Goal: Information Seeking & Learning: Find specific fact

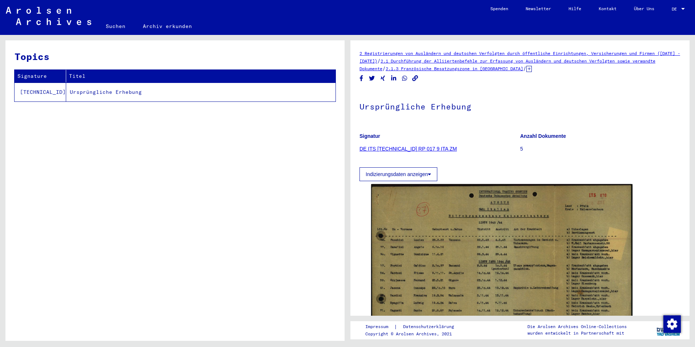
click at [120, 21] on link "Suchen" at bounding box center [115, 25] width 37 height 17
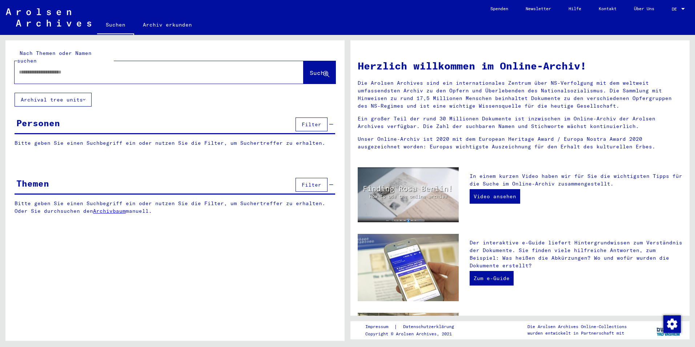
click at [108, 68] on input "text" at bounding box center [150, 72] width 263 height 8
click at [55, 68] on input "text" at bounding box center [150, 72] width 263 height 8
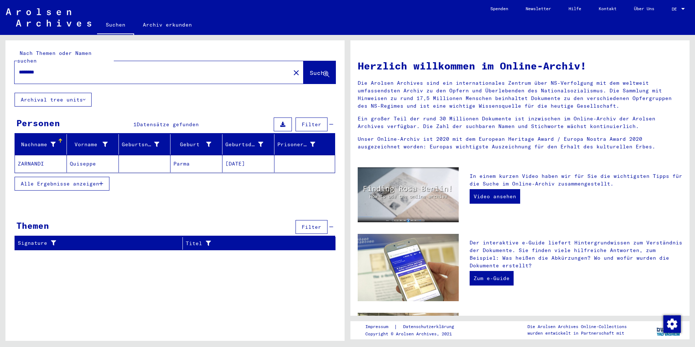
click at [144, 155] on mat-cell at bounding box center [145, 163] width 52 height 17
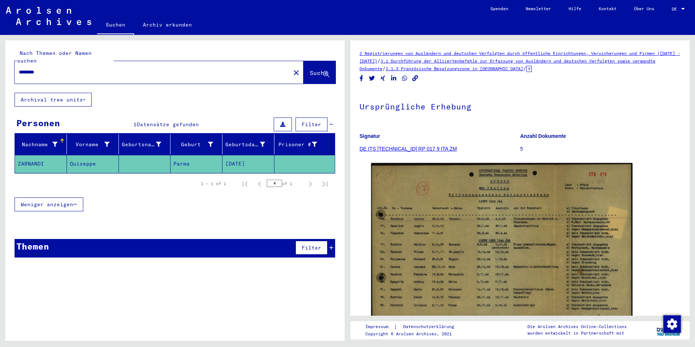
click at [85, 64] on div "********" at bounding box center [151, 72] width 272 height 16
drag, startPoint x: 85, startPoint y: 60, endPoint x: 41, endPoint y: 66, distance: 45.2
click at [41, 68] on input "********" at bounding box center [152, 72] width 267 height 8
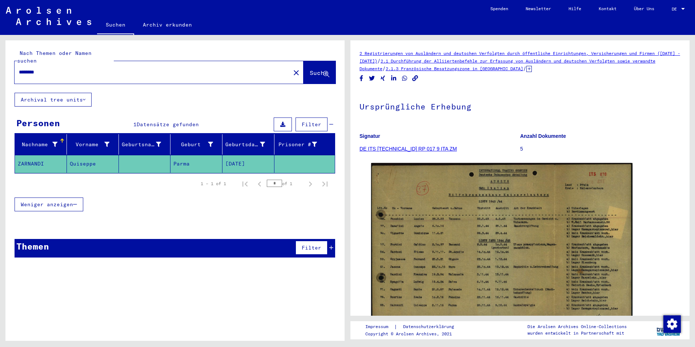
click at [41, 68] on input "********" at bounding box center [152, 72] width 267 height 8
type input "**********"
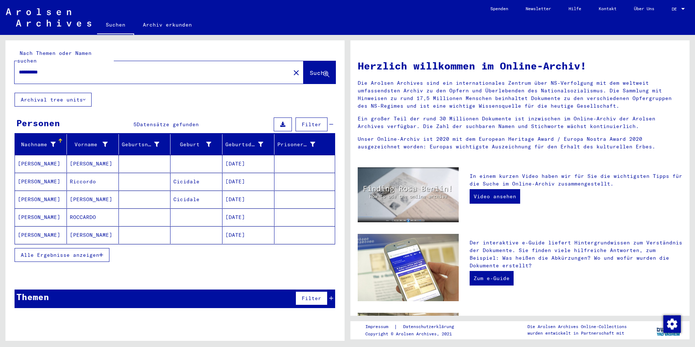
click at [109, 155] on mat-cell "[PERSON_NAME]" at bounding box center [93, 163] width 52 height 17
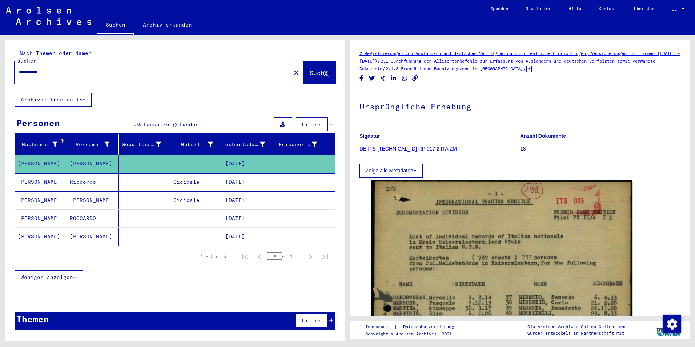
click at [244, 175] on mat-cell "[DATE]" at bounding box center [249, 182] width 52 height 18
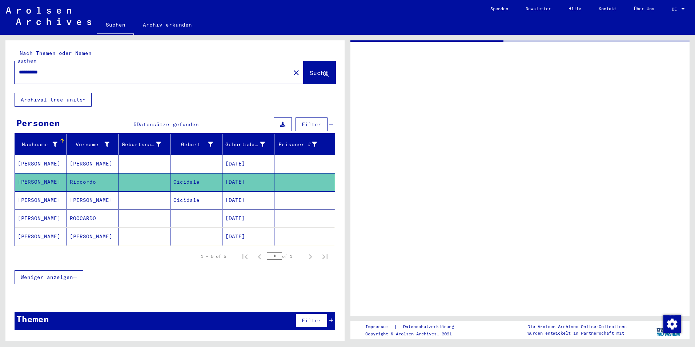
click at [238, 191] on mat-cell "[DATE]" at bounding box center [249, 200] width 52 height 18
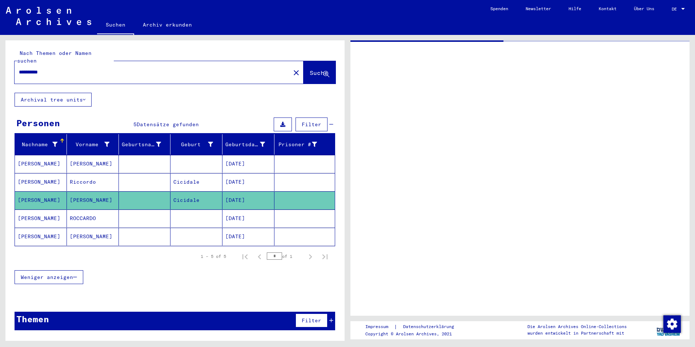
click at [274, 177] on mat-cell "[DATE]" at bounding box center [249, 182] width 52 height 18
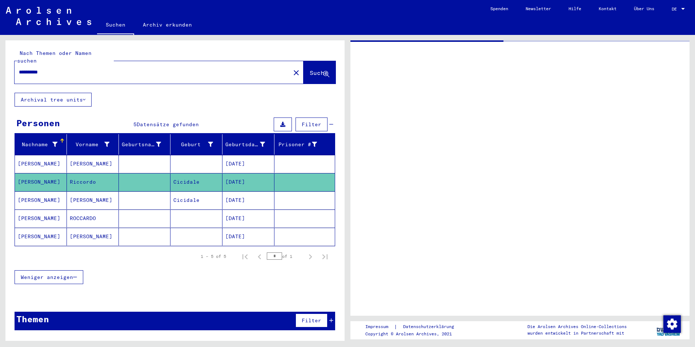
click at [259, 196] on mat-cell "[DATE]" at bounding box center [249, 200] width 52 height 18
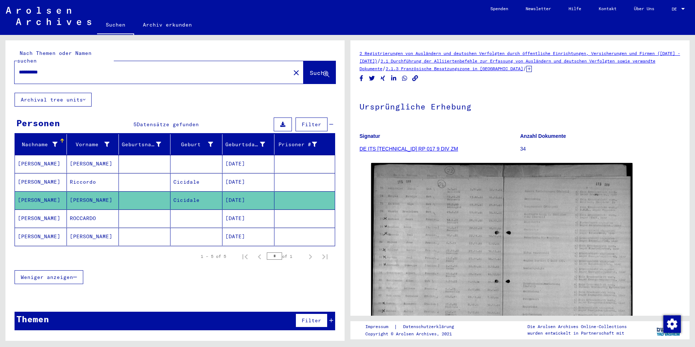
click at [281, 210] on mat-cell at bounding box center [305, 218] width 60 height 18
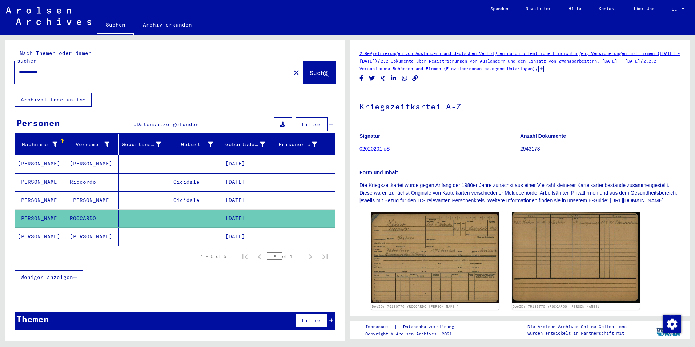
click at [283, 193] on mat-cell at bounding box center [305, 200] width 60 height 18
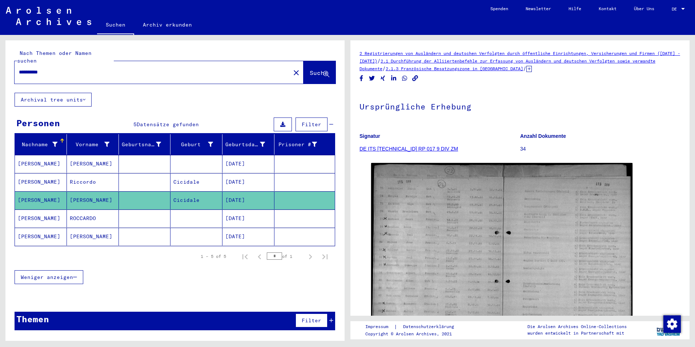
click at [257, 211] on mat-cell "[DATE]" at bounding box center [249, 218] width 52 height 18
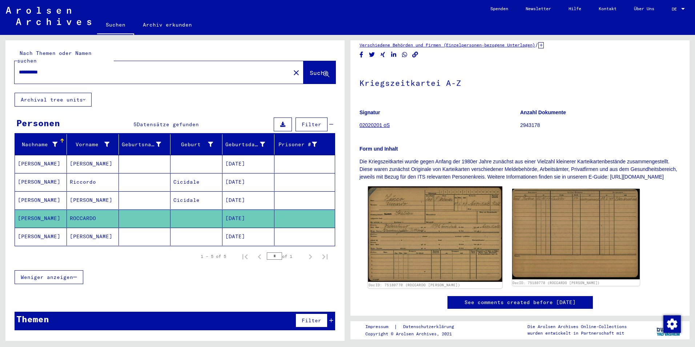
scroll to position [36, 0]
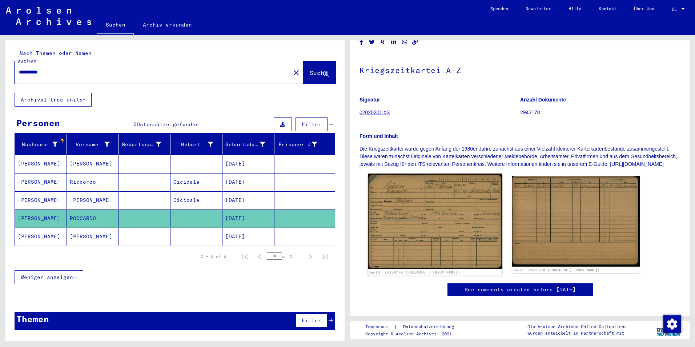
click at [436, 209] on img at bounding box center [435, 222] width 134 height 96
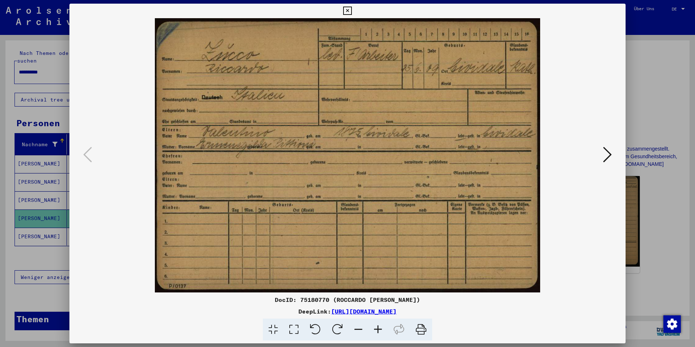
click at [605, 156] on icon at bounding box center [607, 154] width 9 height 17
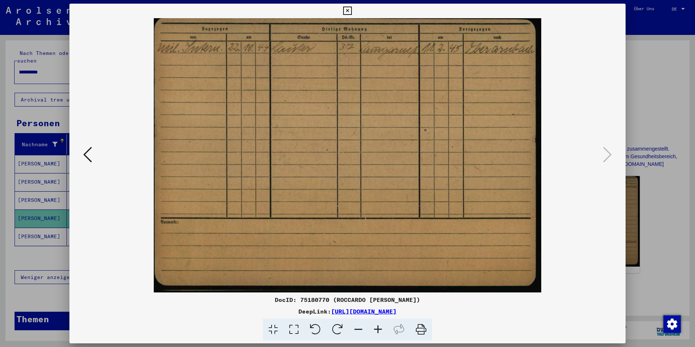
click at [45, 236] on div at bounding box center [347, 173] width 695 height 347
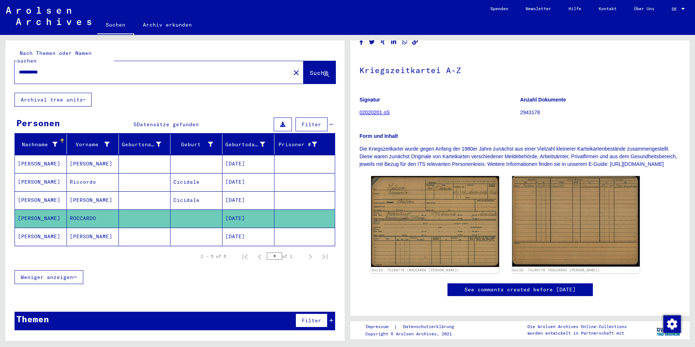
click at [48, 233] on mat-cell "[PERSON_NAME]" at bounding box center [41, 237] width 52 height 18
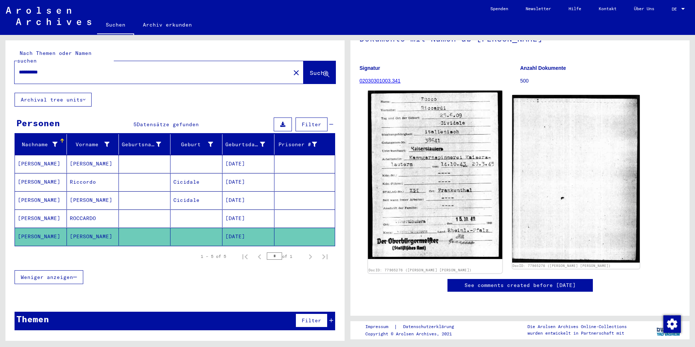
scroll to position [109, 0]
click at [441, 116] on img at bounding box center [435, 175] width 134 height 168
